Goal: Task Accomplishment & Management: Use online tool/utility

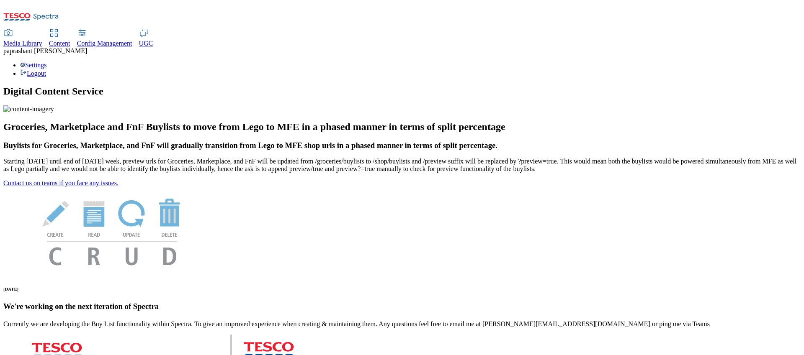
click at [70, 40] on span "Content" at bounding box center [59, 43] width 21 height 7
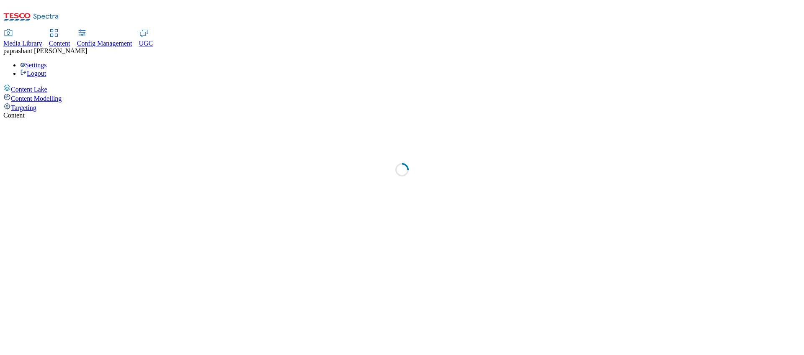
select select "group-comms"
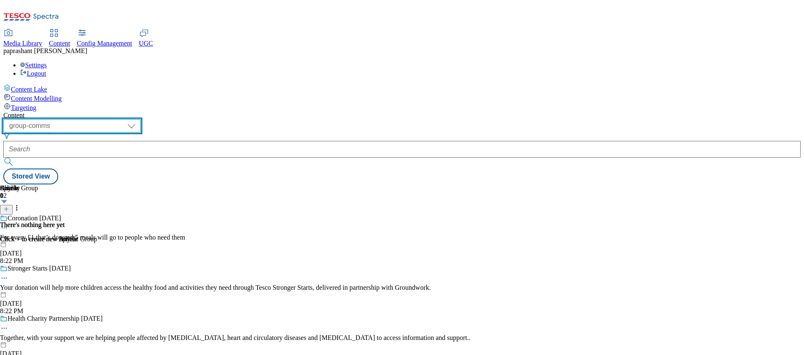
click at [141, 119] on select "dotcom-cz dotcom-hu dotcom-sk fnf-uk ghs-roi ghs-uk group-comms ighs-cz ighs-hu…" at bounding box center [71, 125] width 137 height 13
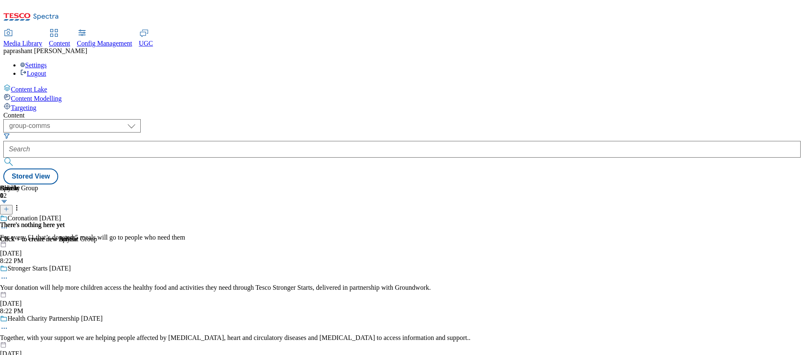
click at [50, 103] on div "Targeting" at bounding box center [401, 107] width 797 height 9
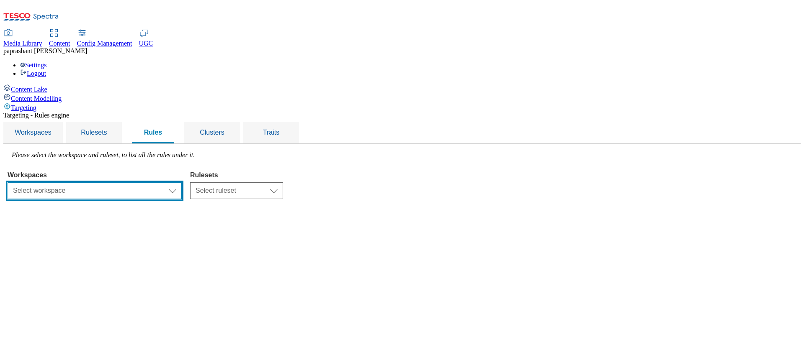
click at [182, 183] on select "Select workspace Test 13_sanity_august test 20th march Test_Sanity_28th_July Co…" at bounding box center [95, 191] width 174 height 17
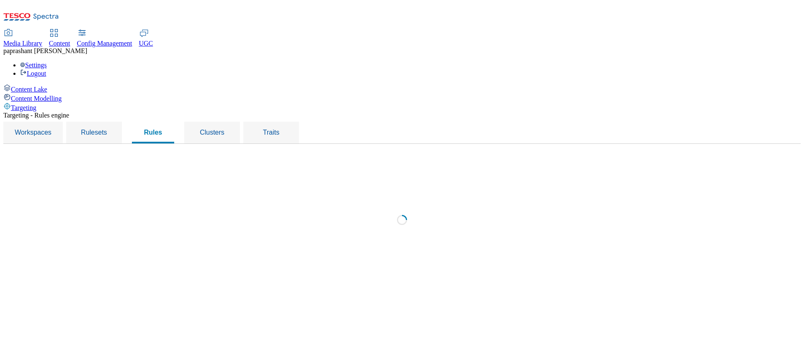
select select "29e956f4-b2b5-4601-a69b-ba4ecaff84d9"
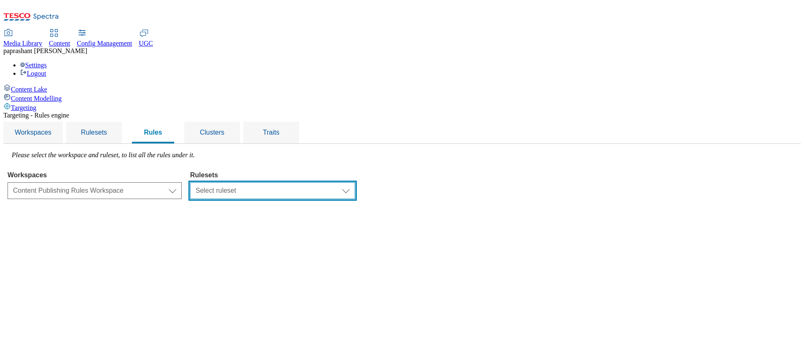
click at [326, 183] on select "Select ruleset GROUP-COMMS ghs-uk R12 R1one fnf-uk stores-picklist-roi stores-p…" at bounding box center [272, 191] width 165 height 17
click at [296, 183] on select "Select ruleset GROUP-COMMS ghs-uk R12 R1one fnf-uk stores-picklist-roi stores-p…" at bounding box center [272, 191] width 165 height 17
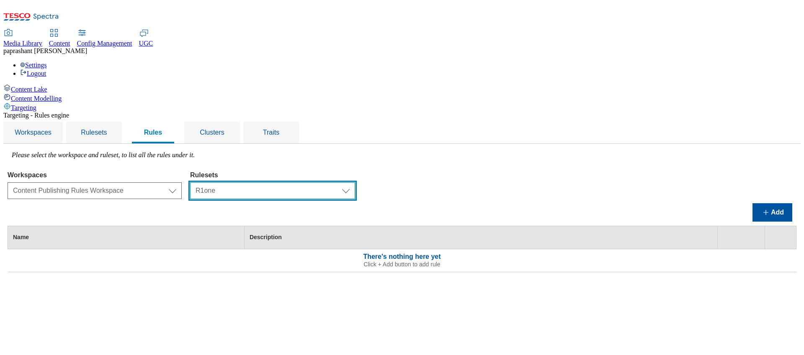
click at [332, 183] on select "Select ruleset GROUP-COMMS ghs-uk R12 R1one fnf-uk stores-picklist-roi stores-p…" at bounding box center [272, 191] width 165 height 17
click at [296, 183] on select "Select ruleset GROUP-COMMS ghs-uk R12 R1one fnf-uk stores-picklist-roi stores-p…" at bounding box center [272, 191] width 165 height 17
click at [332, 183] on select "Select ruleset GROUP-COMMS ghs-uk R12 R1one fnf-uk stores-picklist-roi stores-p…" at bounding box center [272, 191] width 165 height 17
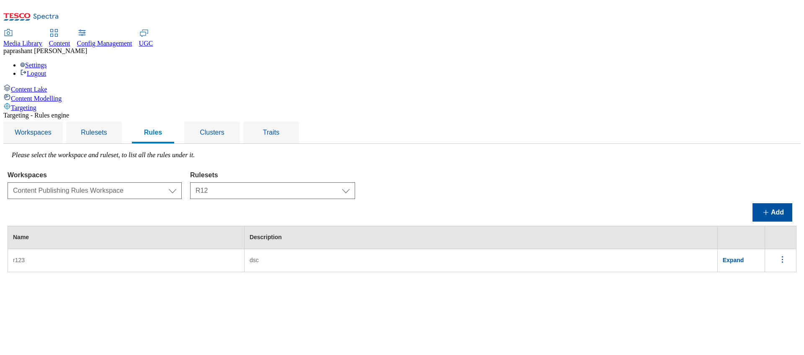
click at [741, 257] on span "Expand" at bounding box center [733, 260] width 21 height 7
click at [355, 183] on select "Select ruleset GROUP-COMMS ghs-uk R12 R1one fnf-uk stores-picklist-roi stores-p…" at bounding box center [272, 191] width 165 height 17
click at [296, 183] on select "Select ruleset GROUP-COMMS ghs-uk R12 R1one fnf-uk stores-picklist-roi stores-p…" at bounding box center [272, 191] width 165 height 17
click at [744, 257] on span "Expand" at bounding box center [733, 260] width 21 height 7
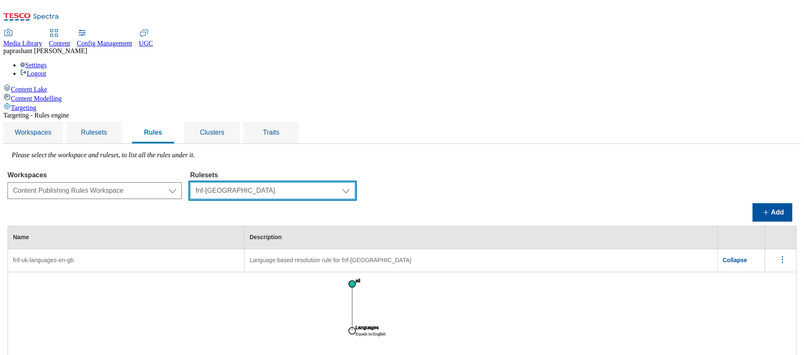
click at [355, 183] on select "Select ruleset GROUP-COMMS ghs-uk R12 R1one fnf-uk stores-picklist-roi stores-p…" at bounding box center [272, 191] width 165 height 17
select select "06934ef8-1b8e-439e-91ac-a4a425252f4b"
click at [296, 183] on select "Select ruleset GROUP-COMMS ghs-uk R12 R1one fnf-uk stores-picklist-roi stores-p…" at bounding box center [272, 191] width 165 height 17
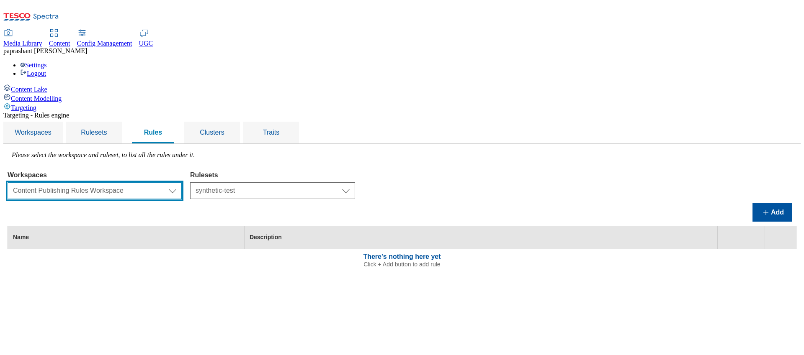
click at [182, 183] on select "Select workspace Test 13_sanity_august test 20th march Test_Sanity_28th_July Co…" at bounding box center [95, 191] width 174 height 17
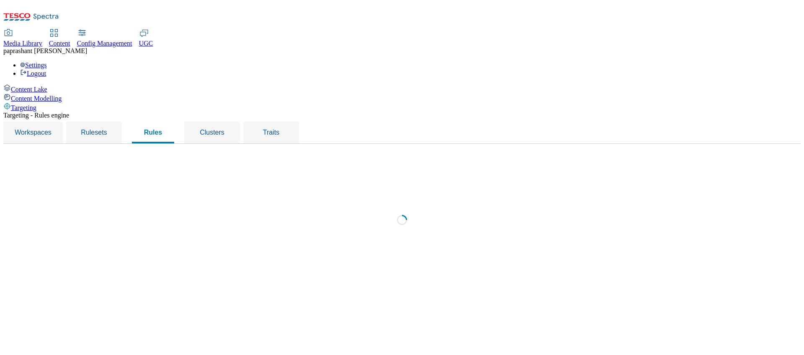
select select "f510054f-adaa-4692-b570-80fa3897127a"
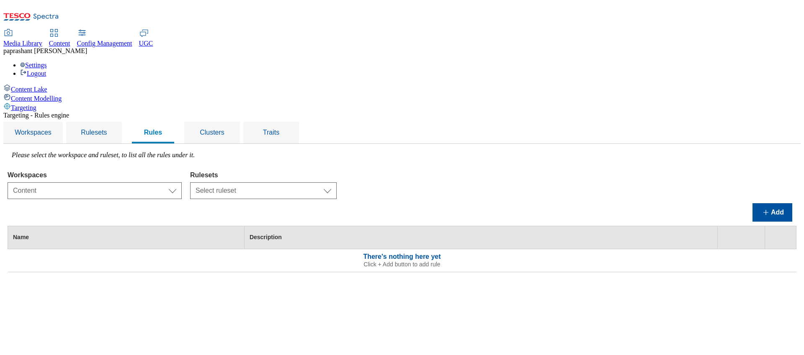
select select
click at [296, 183] on select "Select ruleset CZ SK HU IE ROI TEST UK clubcard-roi clubcard-website customer-e…" at bounding box center [263, 191] width 147 height 17
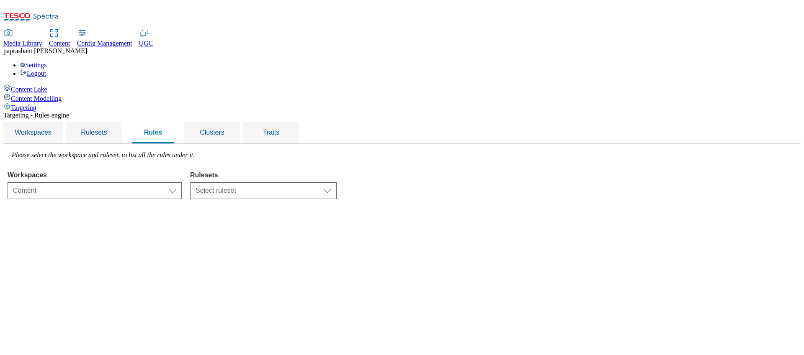
click at [329, 183] on select "Select ruleset CZ SK HU IE ROI TEST UK clubcard-roi clubcard-website customer-e…" at bounding box center [263, 191] width 147 height 17
